Goal: Book appointment/travel/reservation

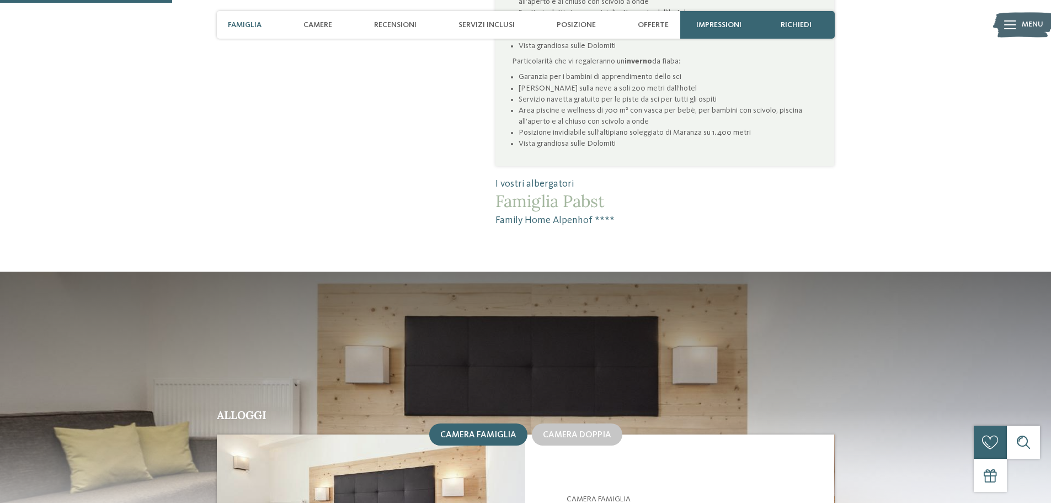
scroll to position [607, 0]
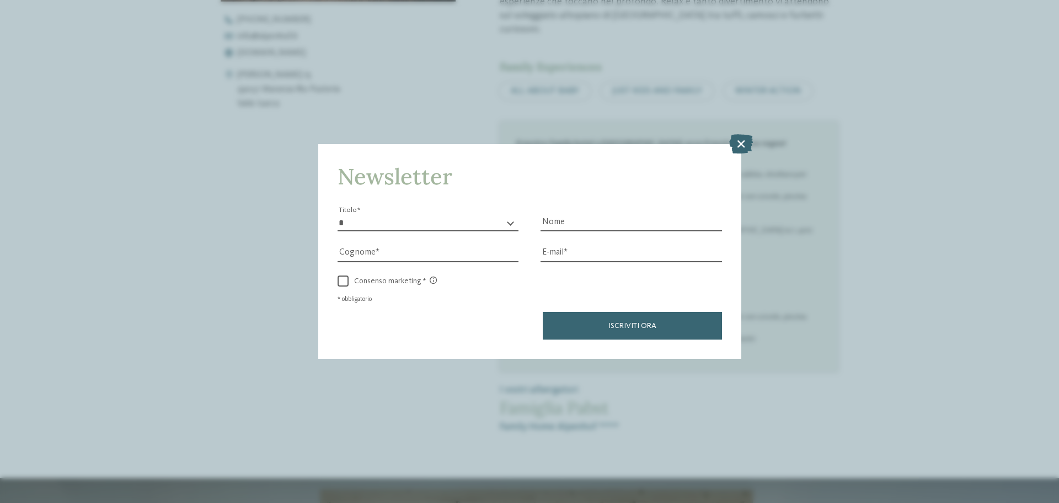
click at [740, 131] on div "Newsletter * ****** ******* ******** ****** Titolo Nome Cognome Fax" at bounding box center [529, 251] width 1059 height 503
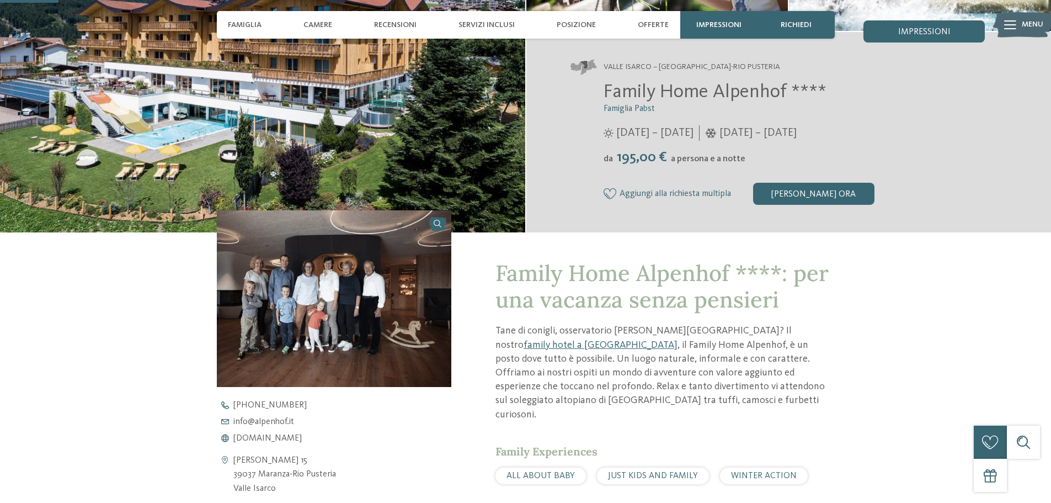
scroll to position [0, 0]
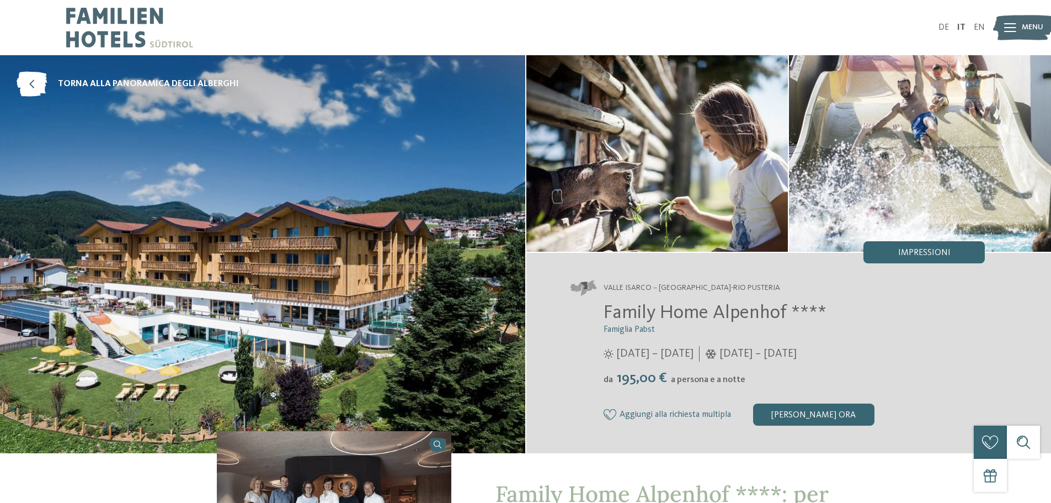
click at [1024, 31] on span "Menu" at bounding box center [1033, 27] width 22 height 11
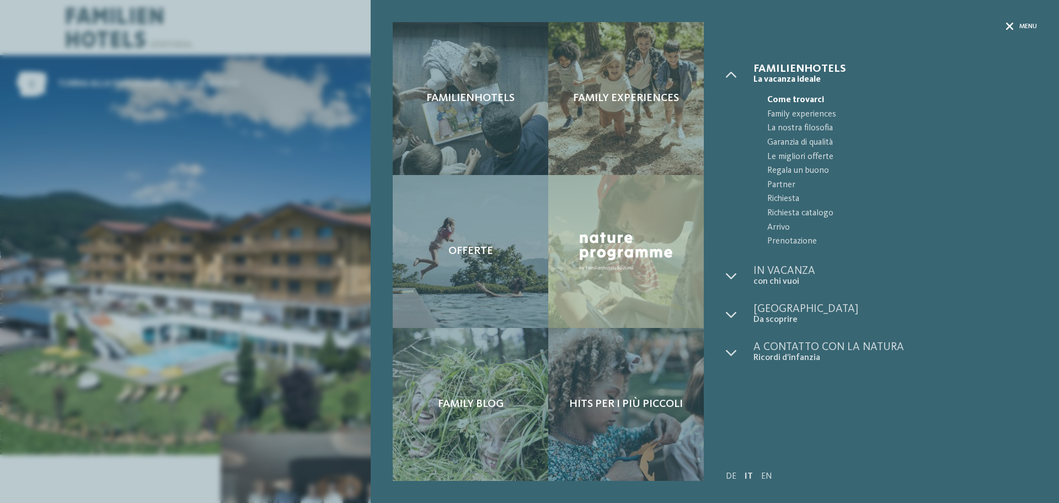
click at [1028, 27] on span "Menu" at bounding box center [1029, 26] width 18 height 9
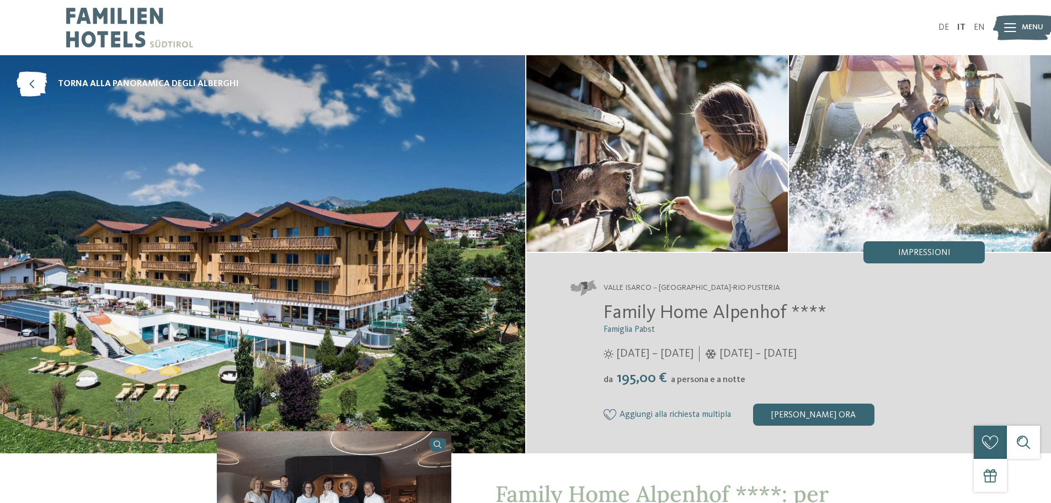
click at [104, 26] on img at bounding box center [129, 27] width 127 height 55
drag, startPoint x: 608, startPoint y: 311, endPoint x: 661, endPoint y: 309, distance: 53.0
click at [661, 309] on span "Family Home Alpenhof ****" at bounding box center [715, 312] width 223 height 19
drag, startPoint x: 606, startPoint y: 310, endPoint x: 783, endPoint y: 312, distance: 176.6
click at [783, 312] on span "Family Home Alpenhof ****" at bounding box center [715, 312] width 223 height 19
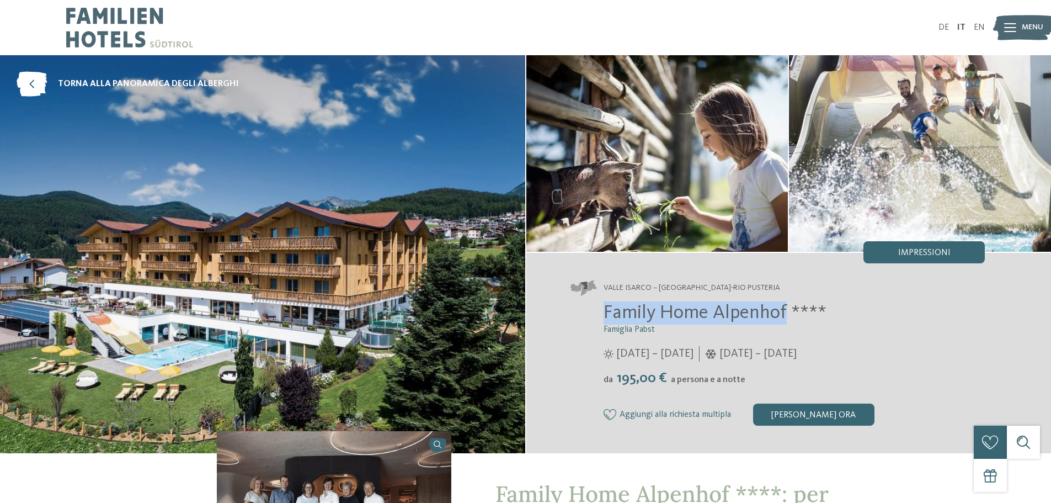
copy span "Family Home Alpenhof"
click at [71, 80] on span "torna alla panoramica degli alberghi" at bounding box center [148, 84] width 181 height 12
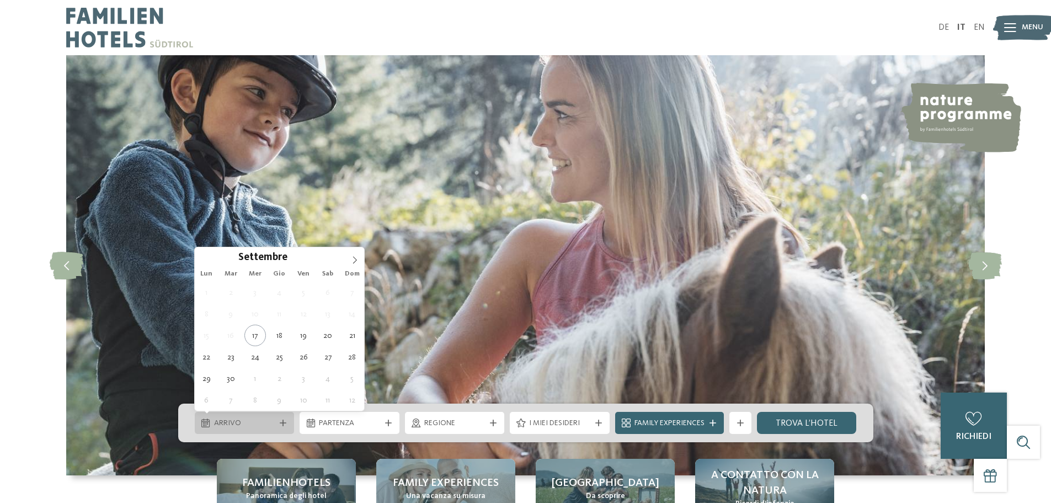
click at [260, 426] on span "Arrivo" at bounding box center [244, 423] width 61 height 11
click at [355, 258] on icon at bounding box center [355, 260] width 8 height 8
type div "[DATE]"
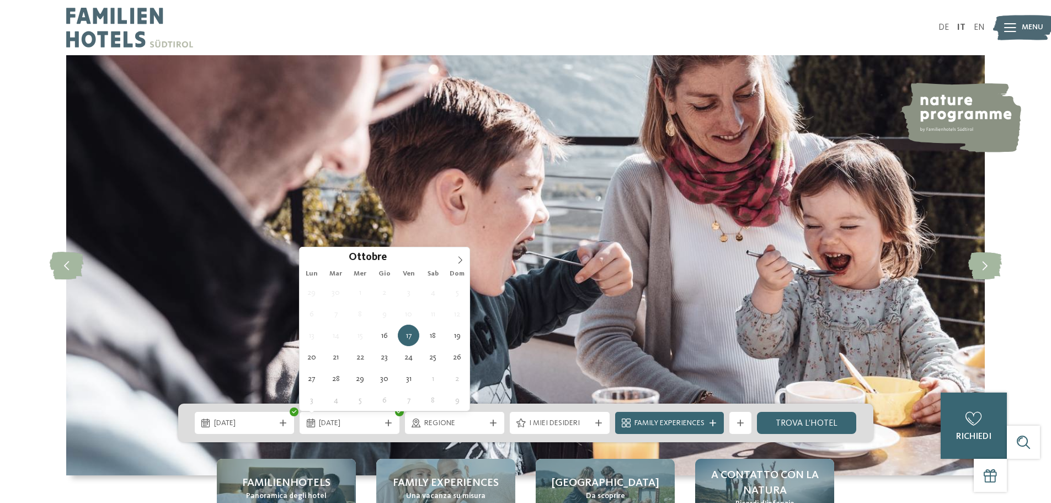
type div "[DATE]"
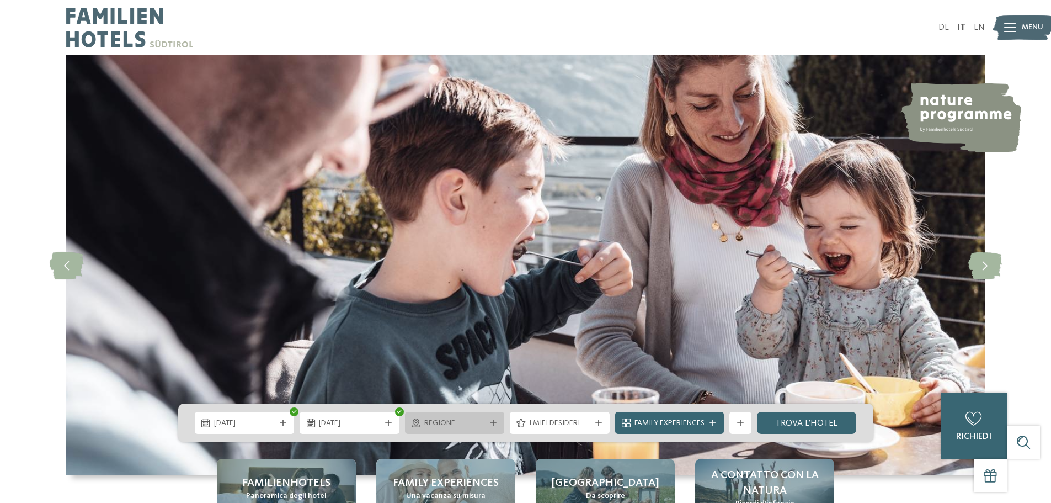
click at [475, 424] on span "Regione" at bounding box center [454, 423] width 61 height 11
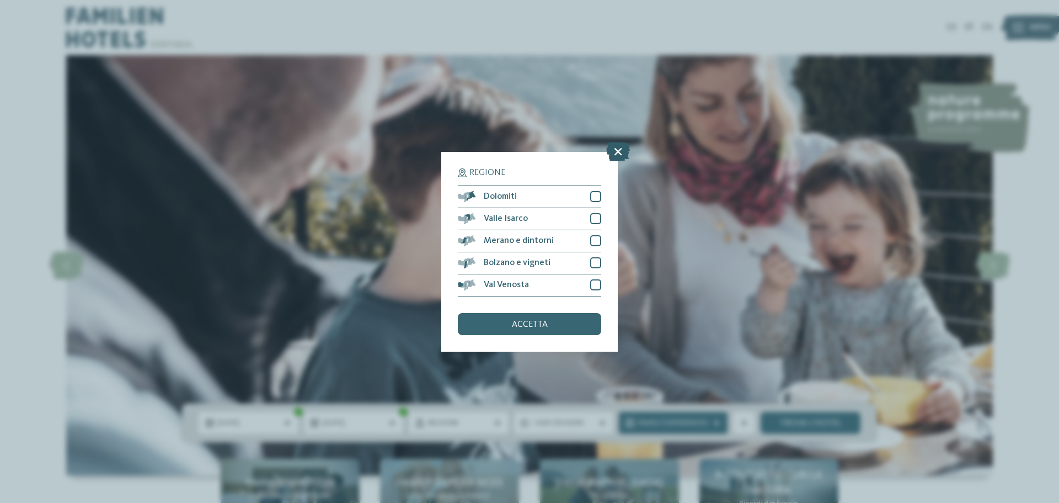
click at [621, 148] on icon at bounding box center [618, 150] width 24 height 19
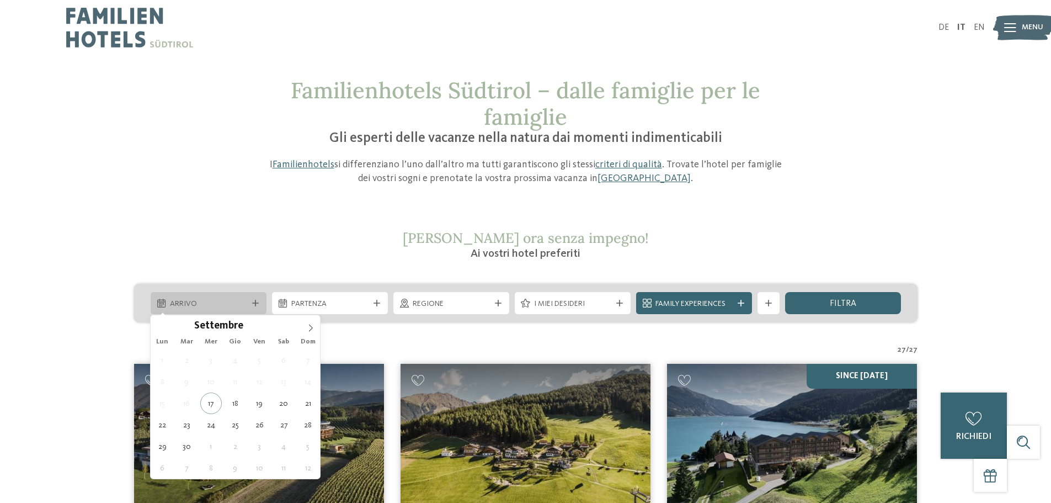
click at [222, 304] on span "Arrivo" at bounding box center [208, 304] width 77 height 11
click at [311, 327] on icon at bounding box center [311, 328] width 8 height 8
type div "[DATE]"
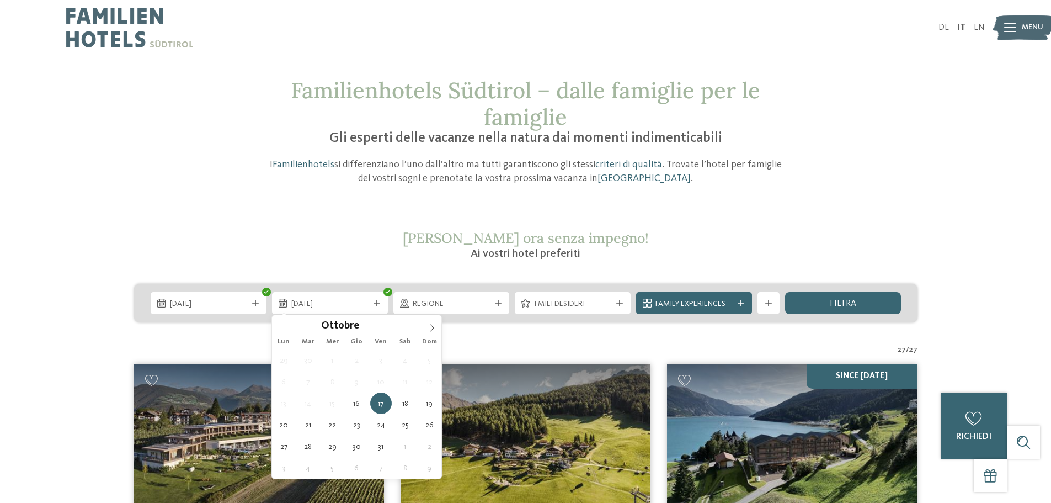
type div "[DATE]"
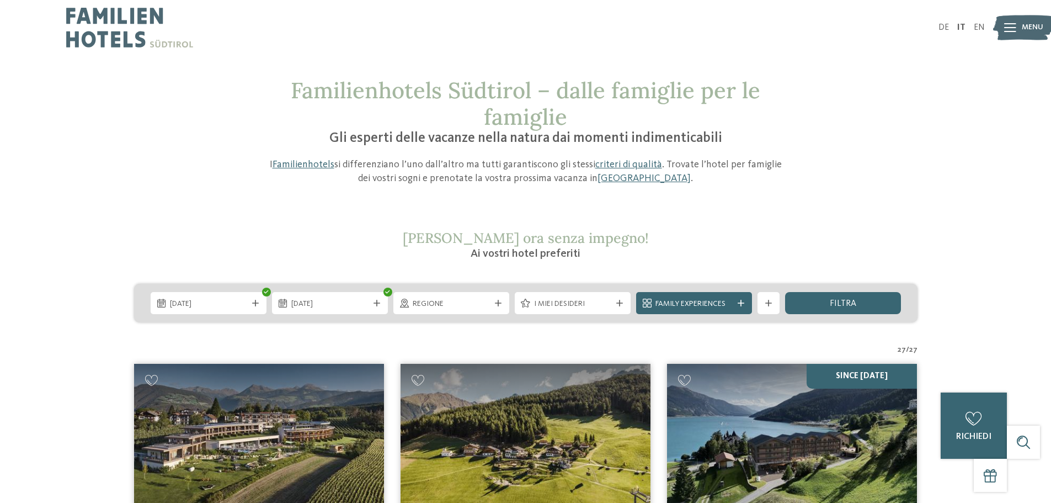
click at [470, 304] on span "Regione" at bounding box center [451, 304] width 77 height 11
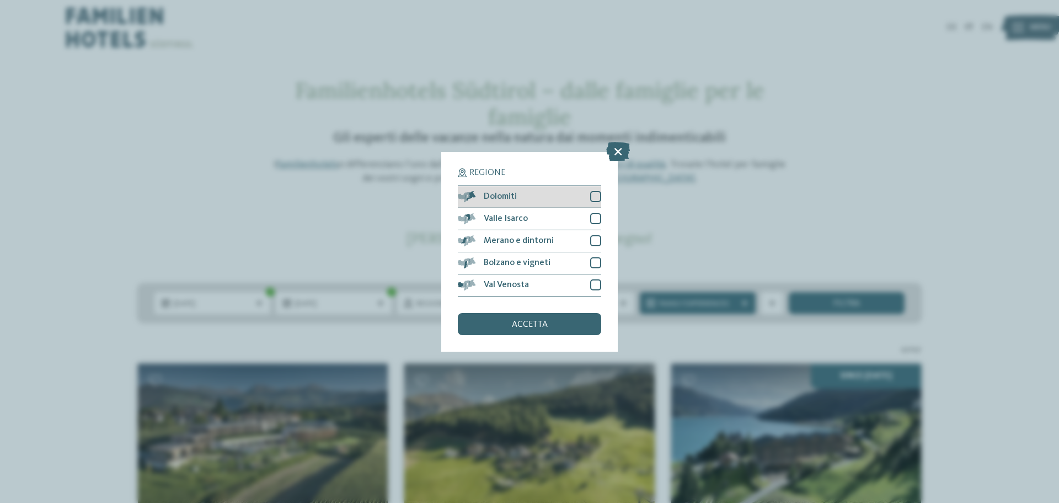
click at [594, 193] on div at bounding box center [595, 196] width 11 height 11
click at [541, 323] on span "accetta" at bounding box center [530, 324] width 36 height 9
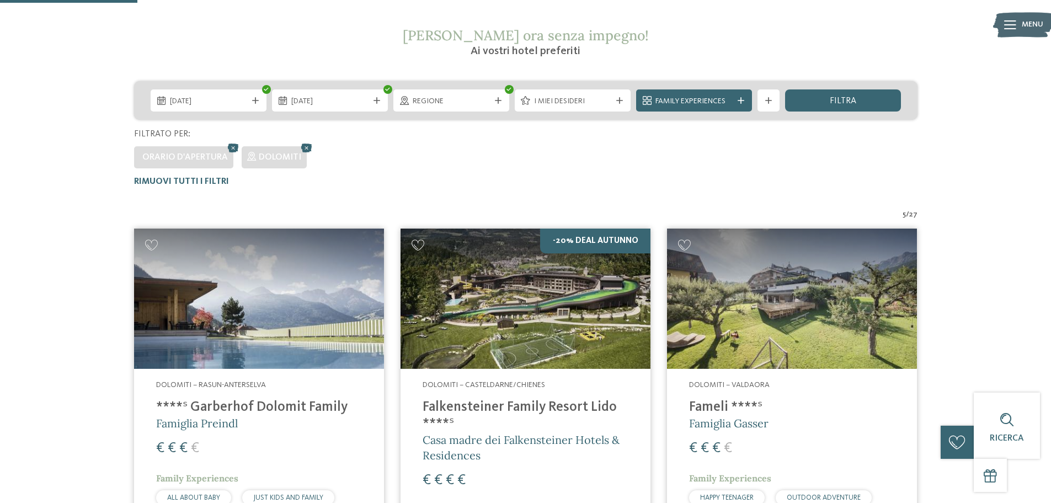
scroll to position [141, 0]
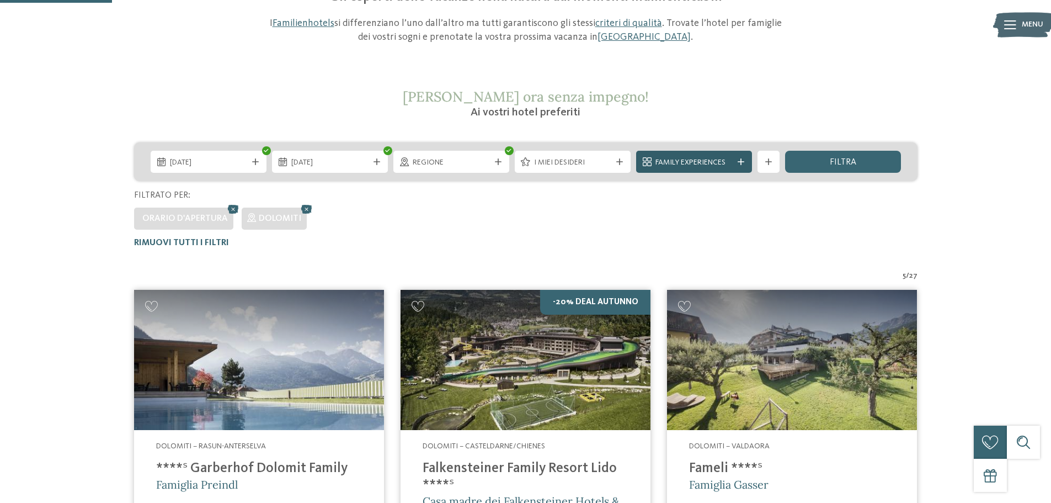
click at [722, 164] on span "Family Experiences" at bounding box center [694, 162] width 77 height 11
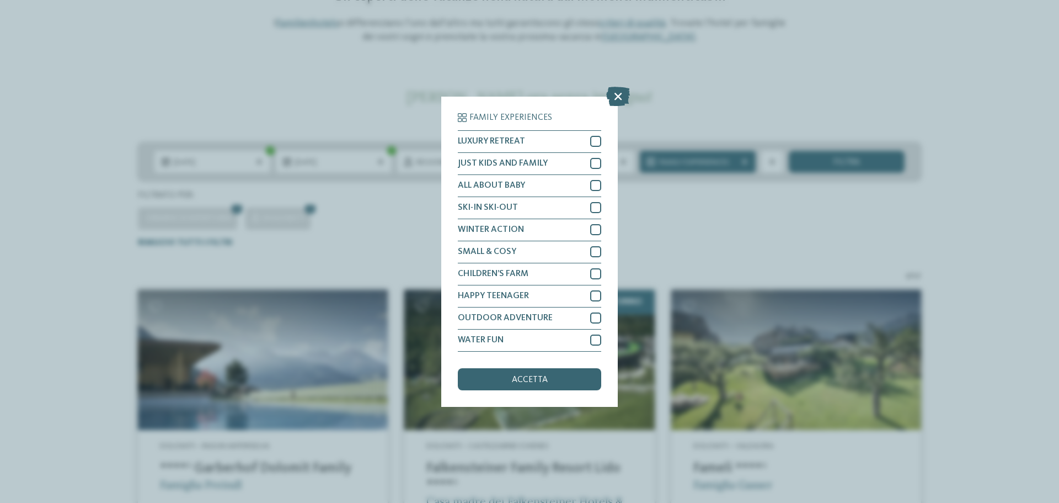
click at [733, 237] on div "Family Experiences LUXURY RETREAT JUST KIDS AND FAMILY" at bounding box center [529, 251] width 1059 height 503
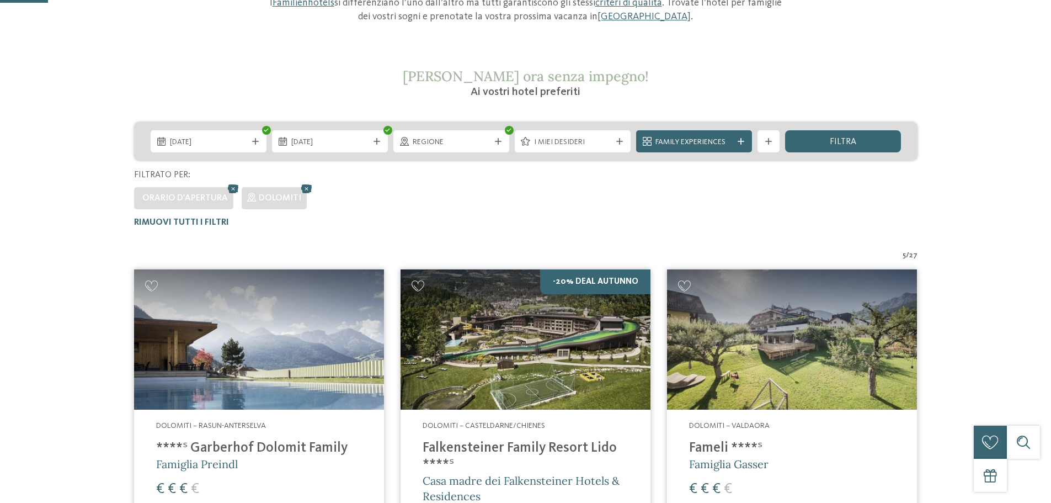
scroll to position [276, 0]
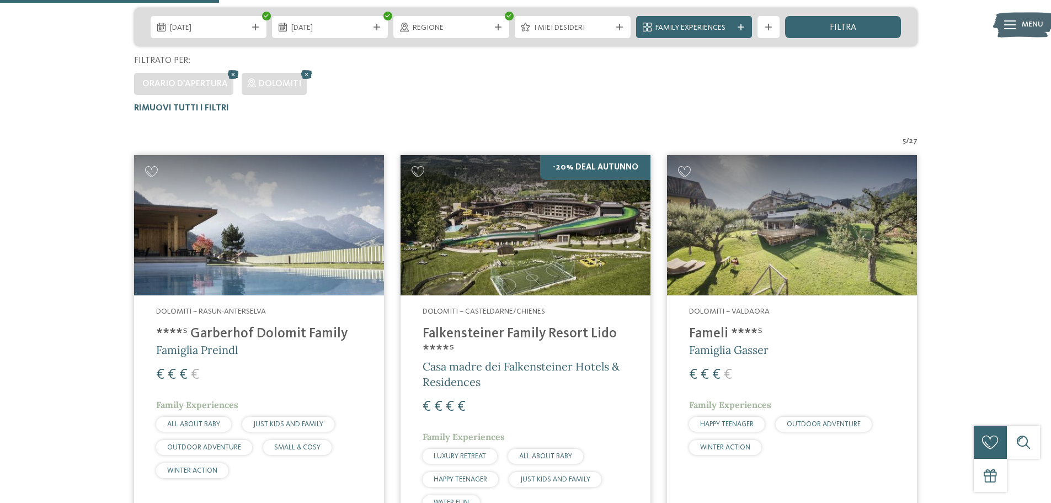
click at [204, 334] on h4 "****ˢ Garberhof Dolomit Family" at bounding box center [259, 334] width 206 height 17
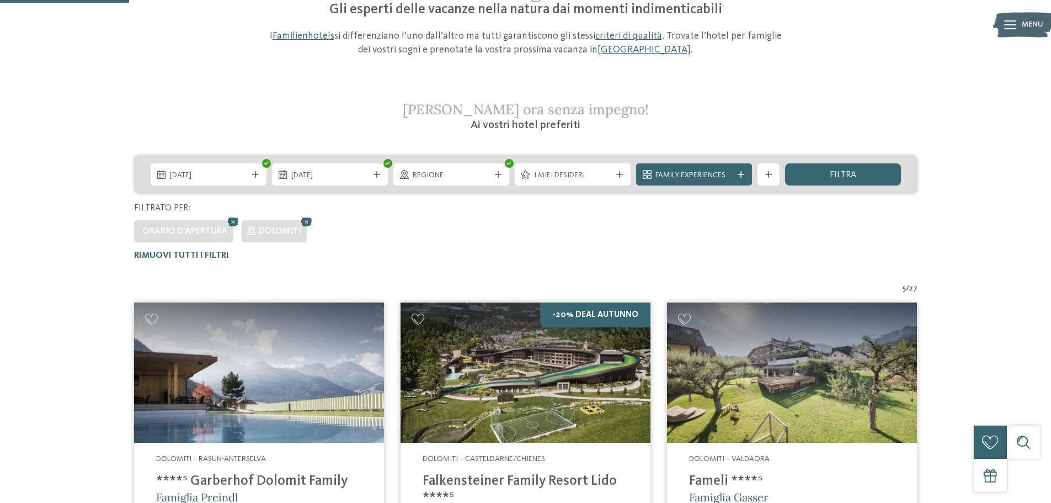
scroll to position [0, 0]
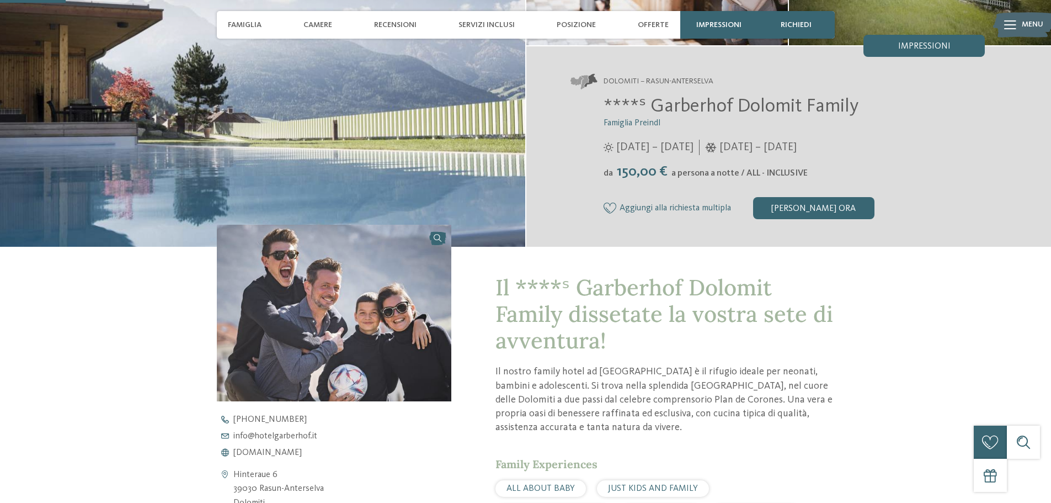
scroll to position [276, 0]
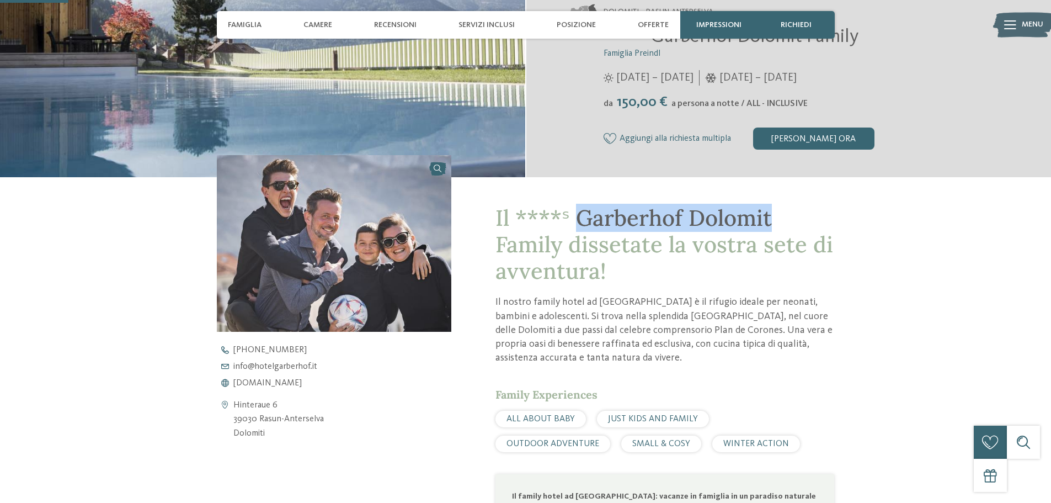
drag, startPoint x: 771, startPoint y: 225, endPoint x: 576, endPoint y: 219, distance: 195.4
click at [576, 219] on h1 "Il ****ˢ Garberhof Dolomit Family dissetate la vostra sete di avventura!" at bounding box center [665, 244] width 339 height 79
copy span "Garberhof Dolomit"
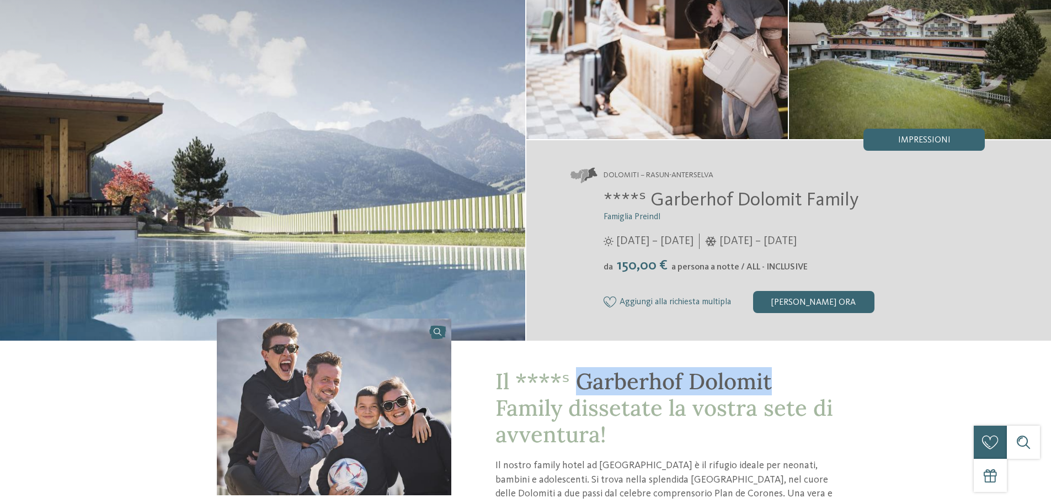
scroll to position [0, 0]
